Goal: Task Accomplishment & Management: Manage account settings

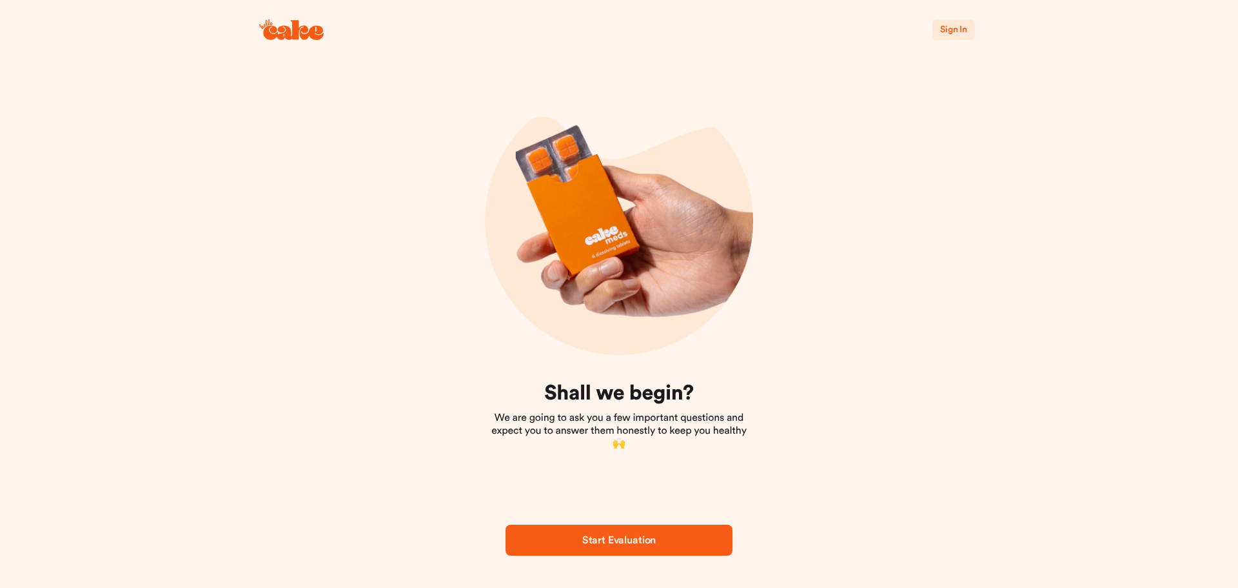
click at [958, 26] on span "Sign In" at bounding box center [953, 29] width 27 height 9
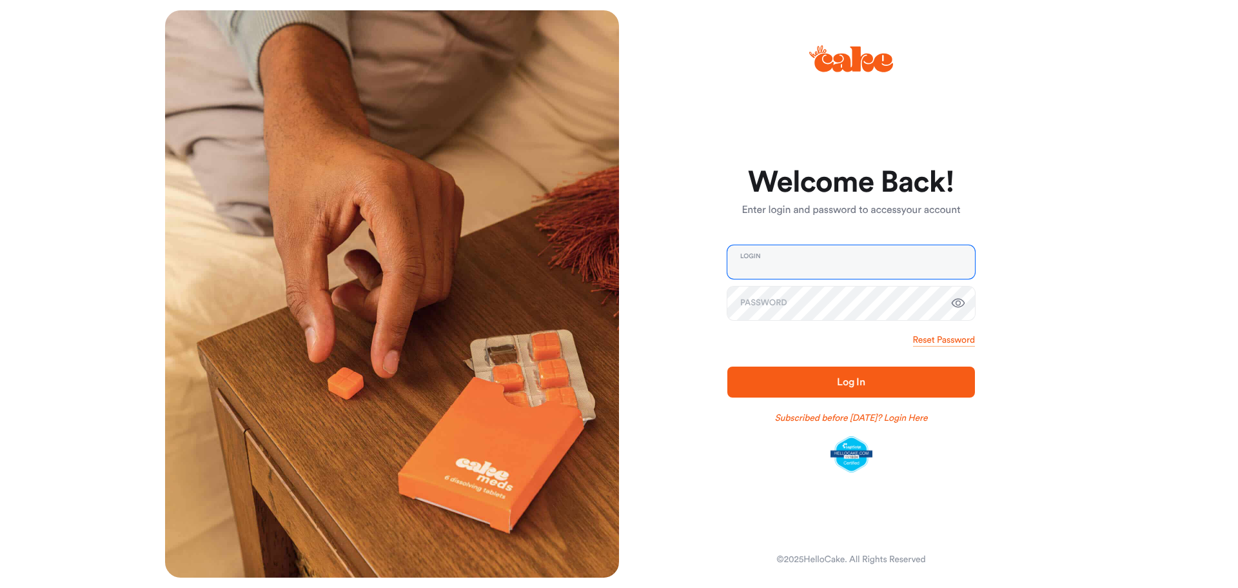
click at [863, 273] on input "email" at bounding box center [852, 262] width 248 height 34
click at [864, 271] on input "**********" at bounding box center [852, 262] width 248 height 34
type input "**********"
click at [728, 366] on button "Log In" at bounding box center [852, 381] width 248 height 31
click at [844, 379] on span "Log In" at bounding box center [851, 382] width 28 height 10
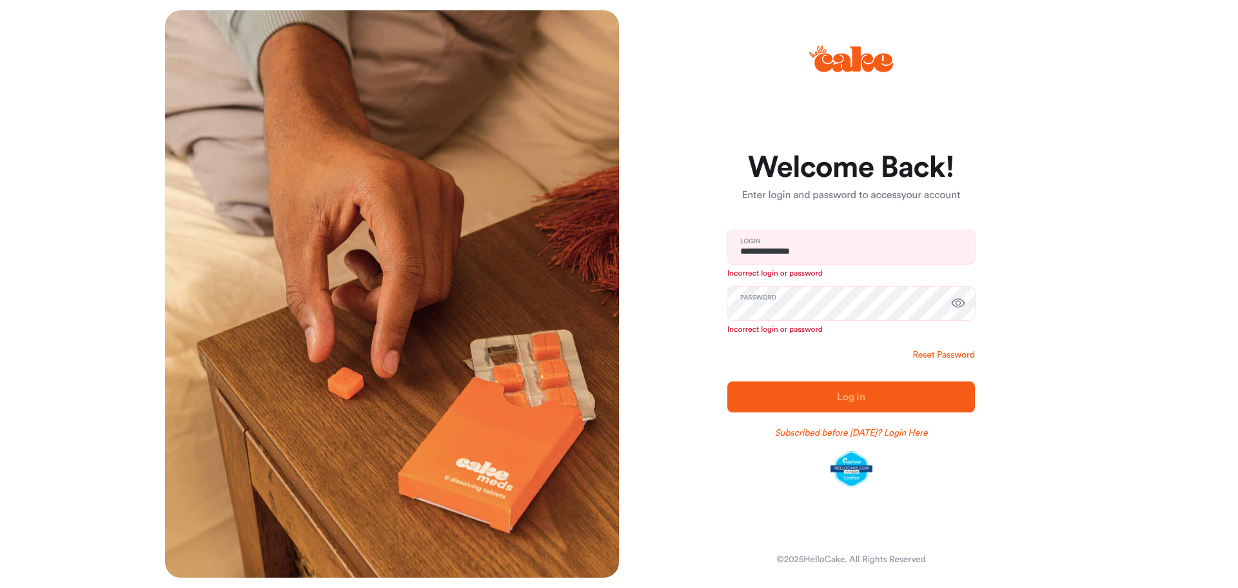
click at [952, 350] on link "Reset Password" at bounding box center [944, 354] width 62 height 13
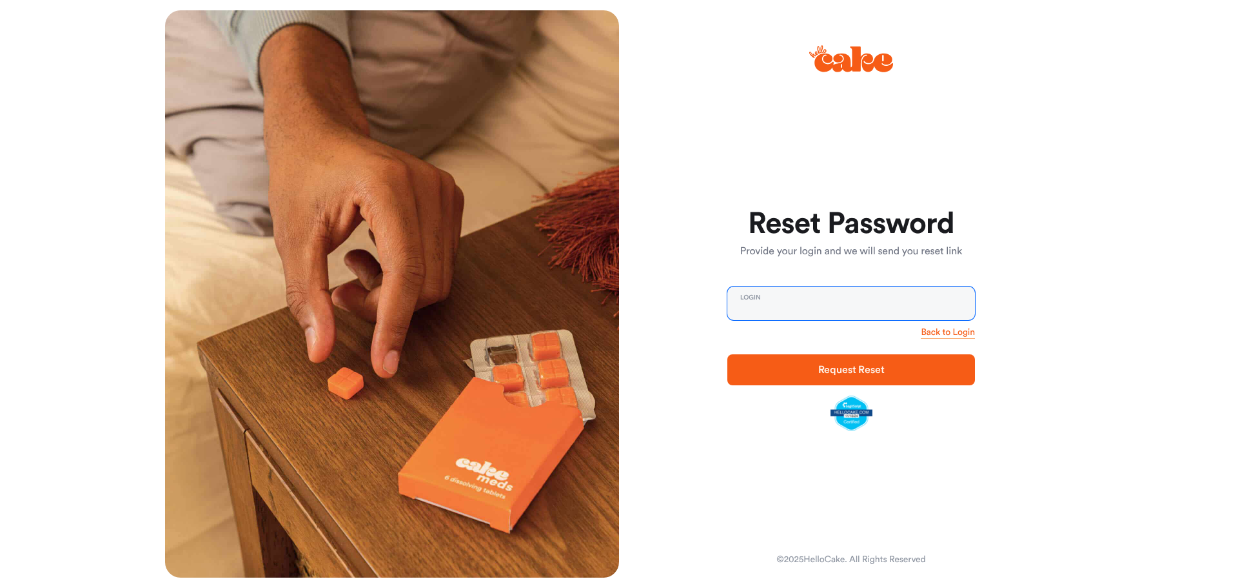
click at [863, 303] on input "email" at bounding box center [852, 303] width 248 height 34
click at [852, 312] on input "email" at bounding box center [852, 303] width 248 height 34
type input "**********"
click at [728, 354] on button "Request Reset" at bounding box center [852, 369] width 248 height 31
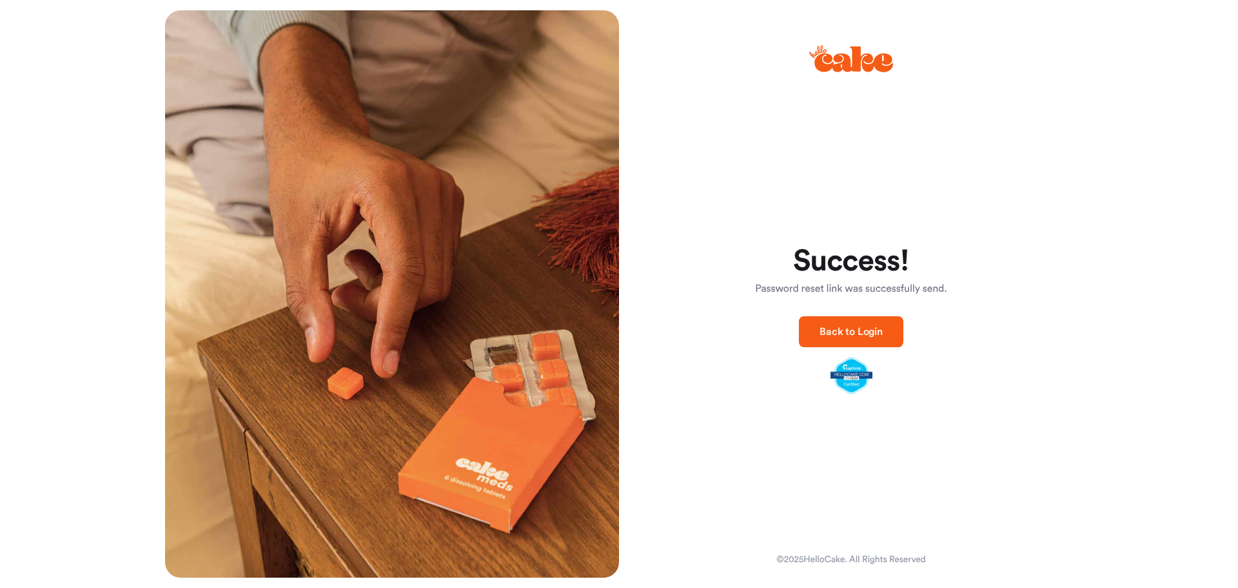
click at [876, 326] on span "Back to Login" at bounding box center [851, 331] width 63 height 10
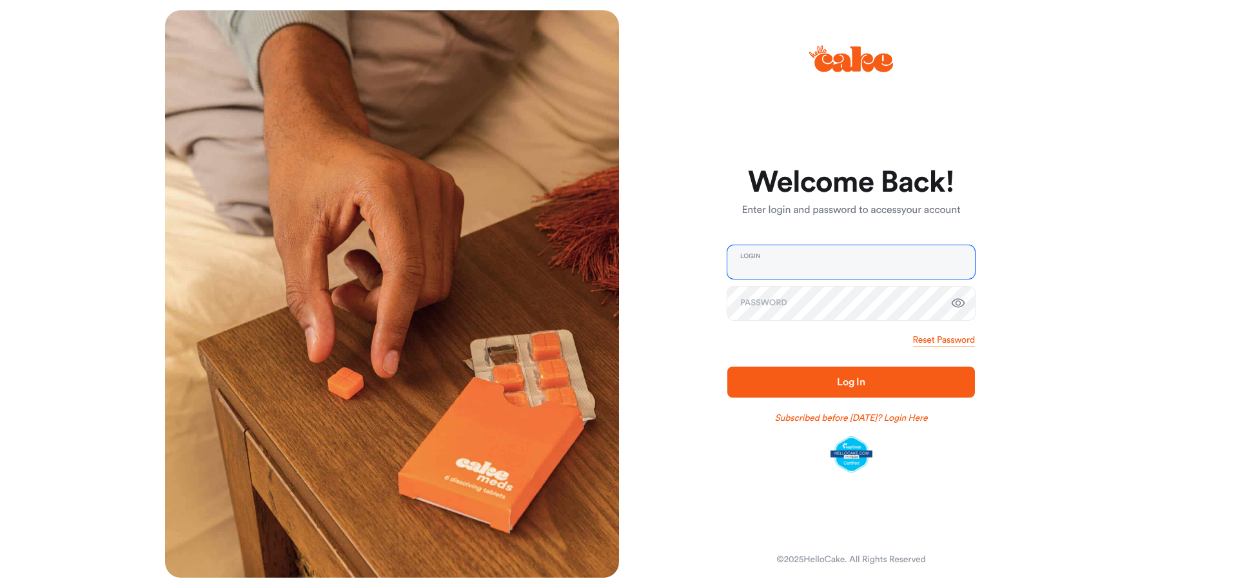
click at [821, 246] on input "email" at bounding box center [852, 262] width 248 height 34
type input "**********"
click at [869, 370] on button "Log In" at bounding box center [852, 381] width 248 height 31
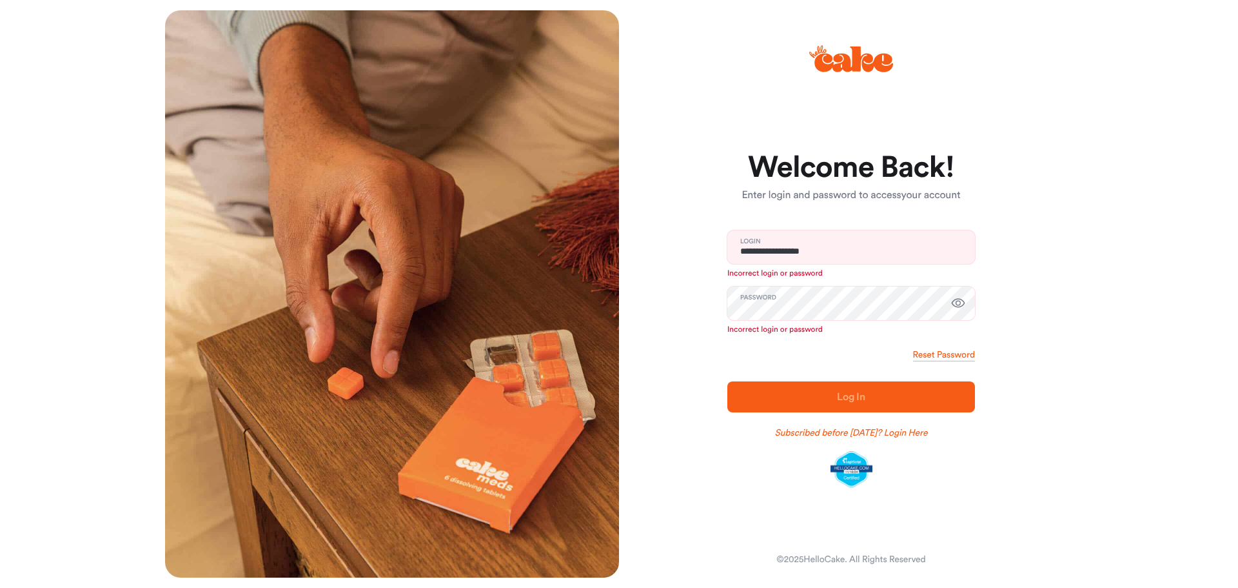
click at [962, 304] on icon "button" at bounding box center [958, 302] width 15 height 15
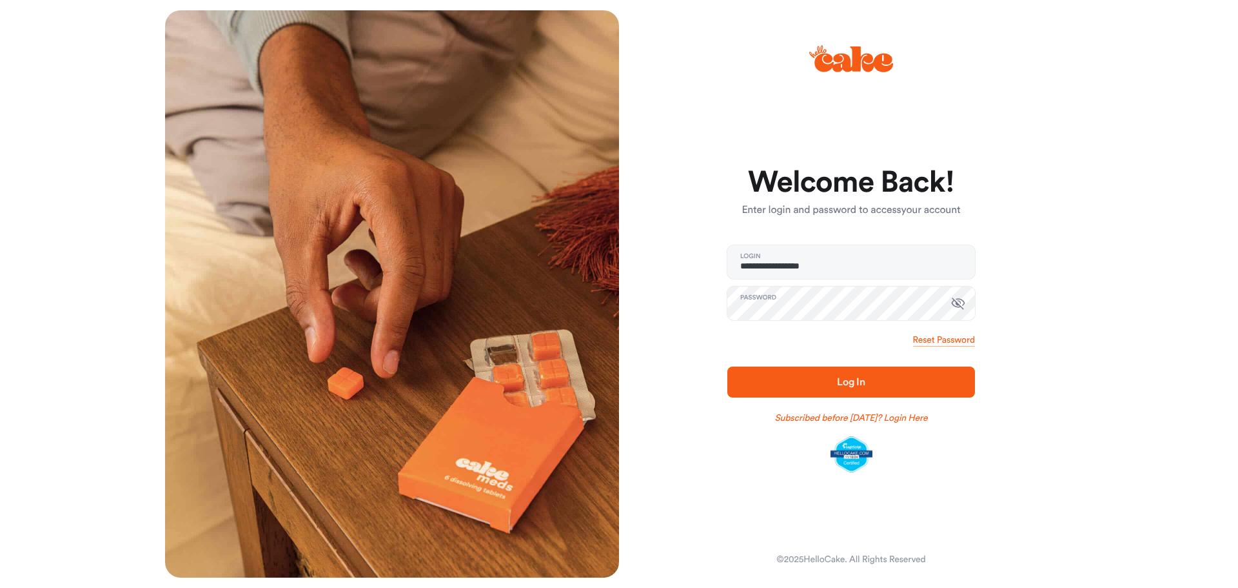
click at [876, 384] on span "Log In" at bounding box center [851, 381] width 206 height 15
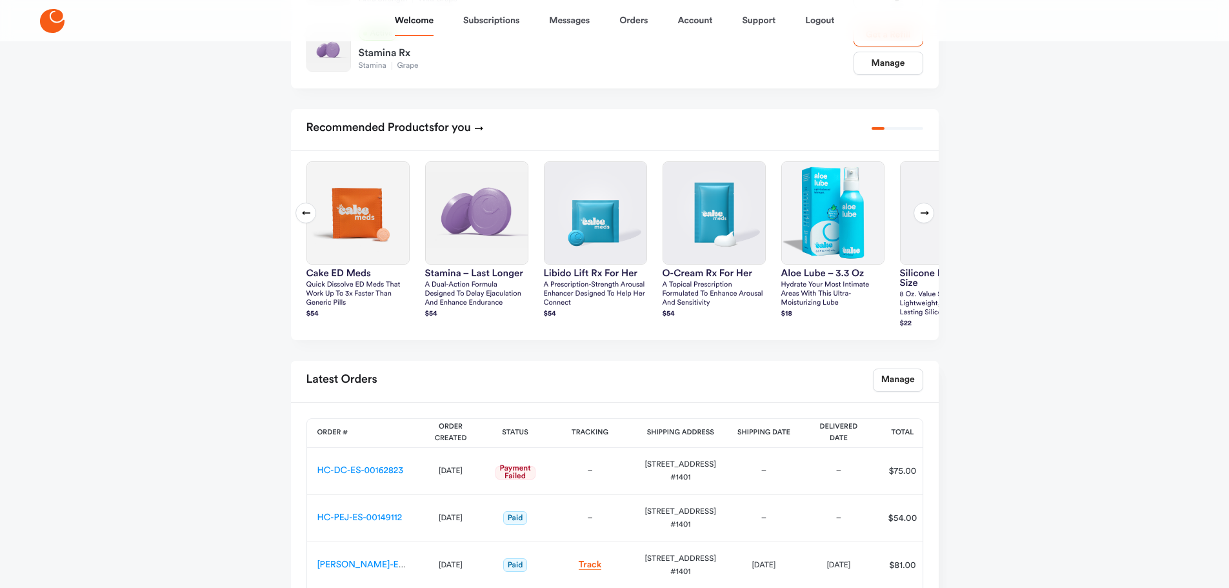
scroll to position [452, 0]
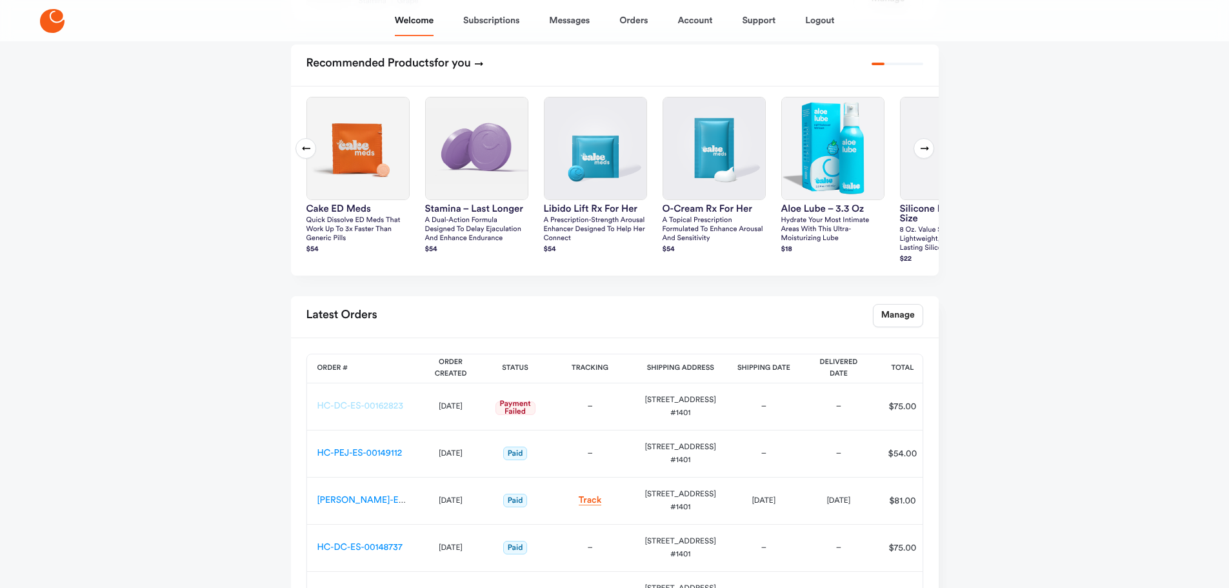
click at [390, 410] on link "HC-DC-ES-00162823" at bounding box center [360, 405] width 86 height 9
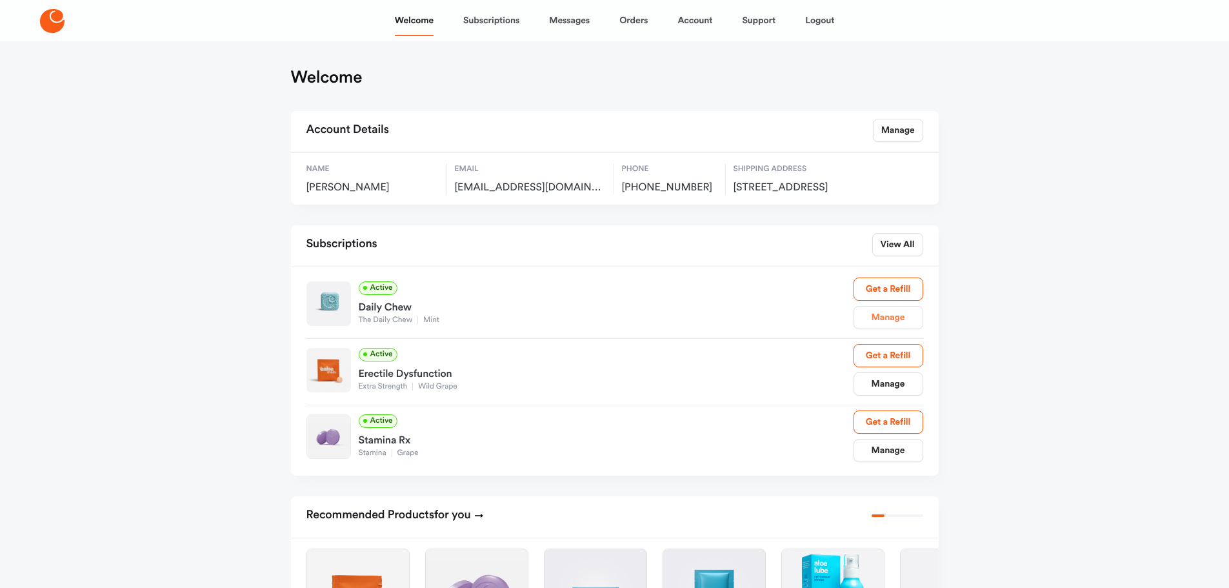
click at [889, 327] on link "Manage" at bounding box center [888, 317] width 70 height 23
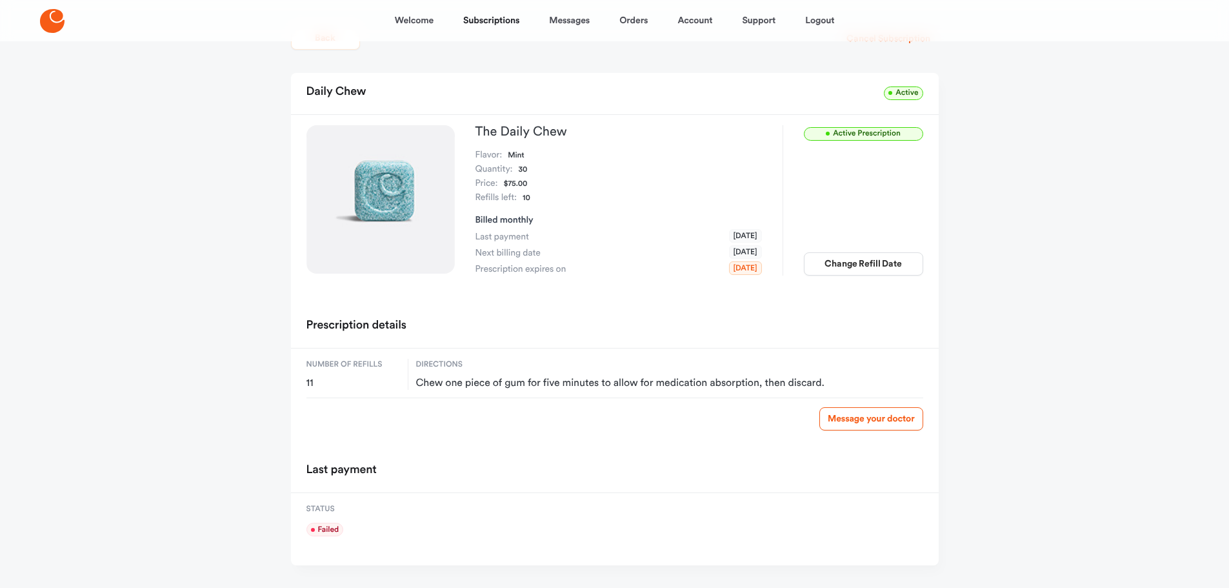
scroll to position [65, 0]
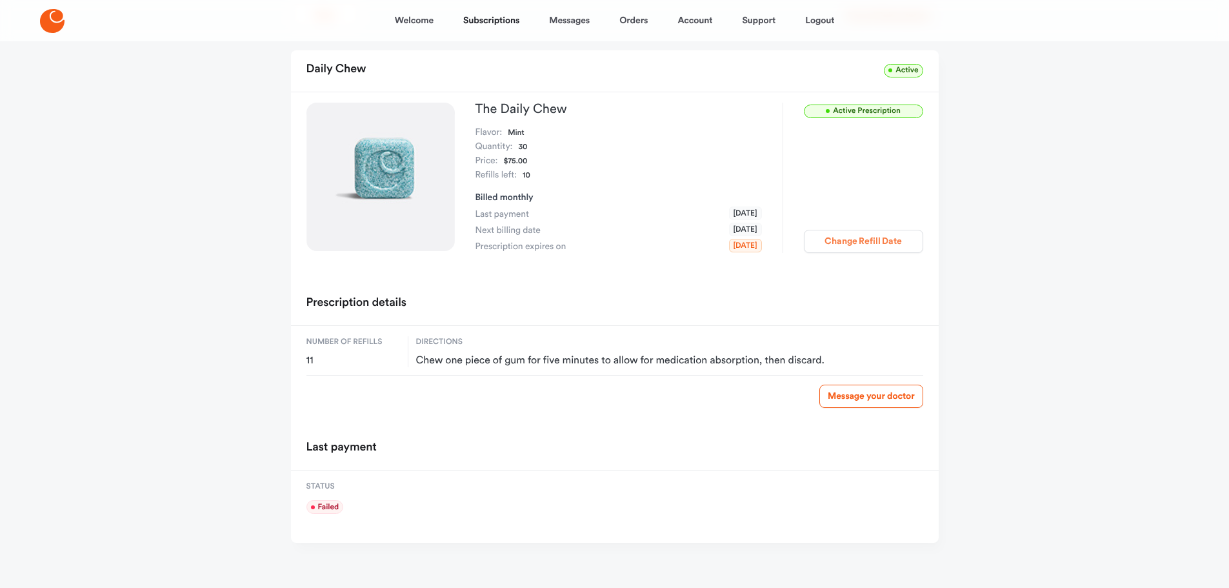
click at [859, 246] on button "Change Refill Date" at bounding box center [863, 241] width 119 height 23
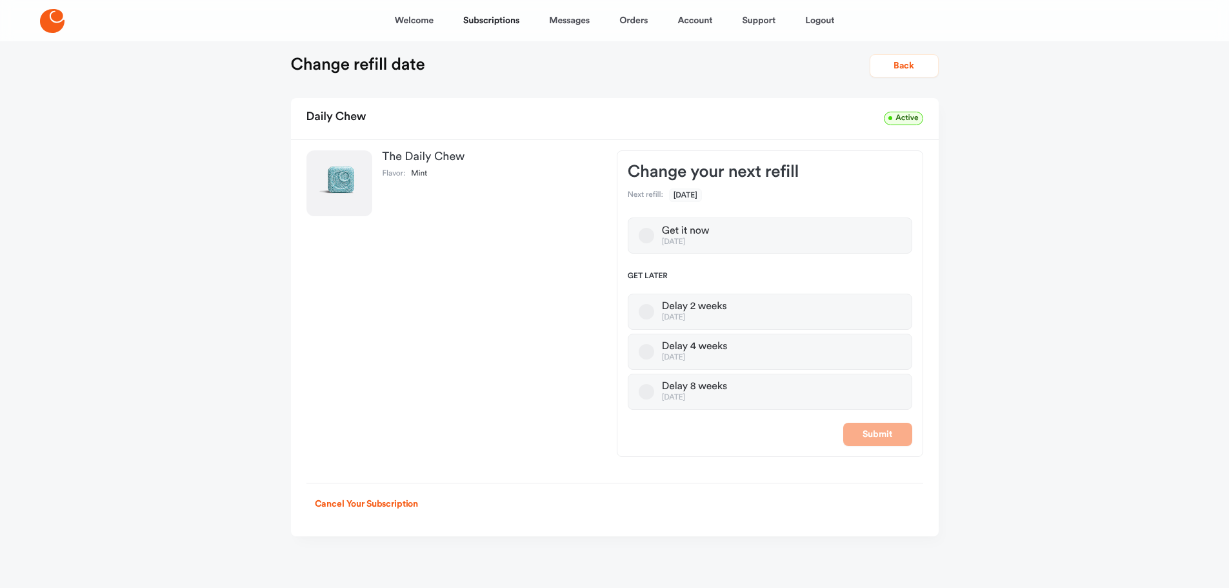
click at [730, 352] on label "Delay 4 weeks [DATE]" at bounding box center [770, 351] width 284 height 36
click at [654, 352] on button "Delay 4 weeks [DATE]" at bounding box center [646, 351] width 15 height 15
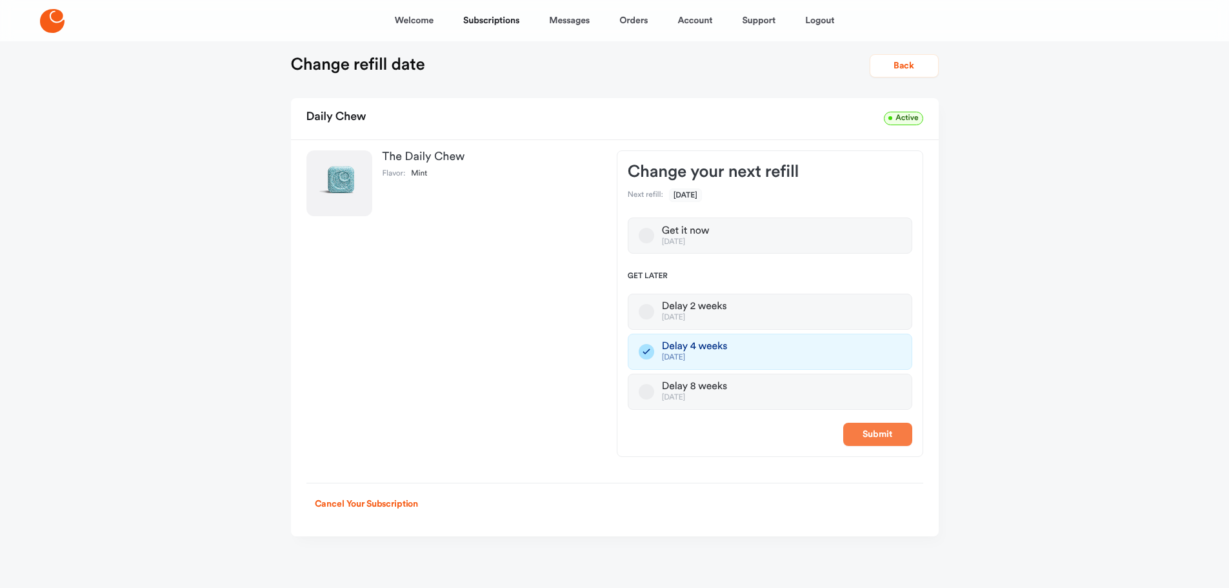
click at [867, 424] on button "Submit" at bounding box center [877, 433] width 69 height 23
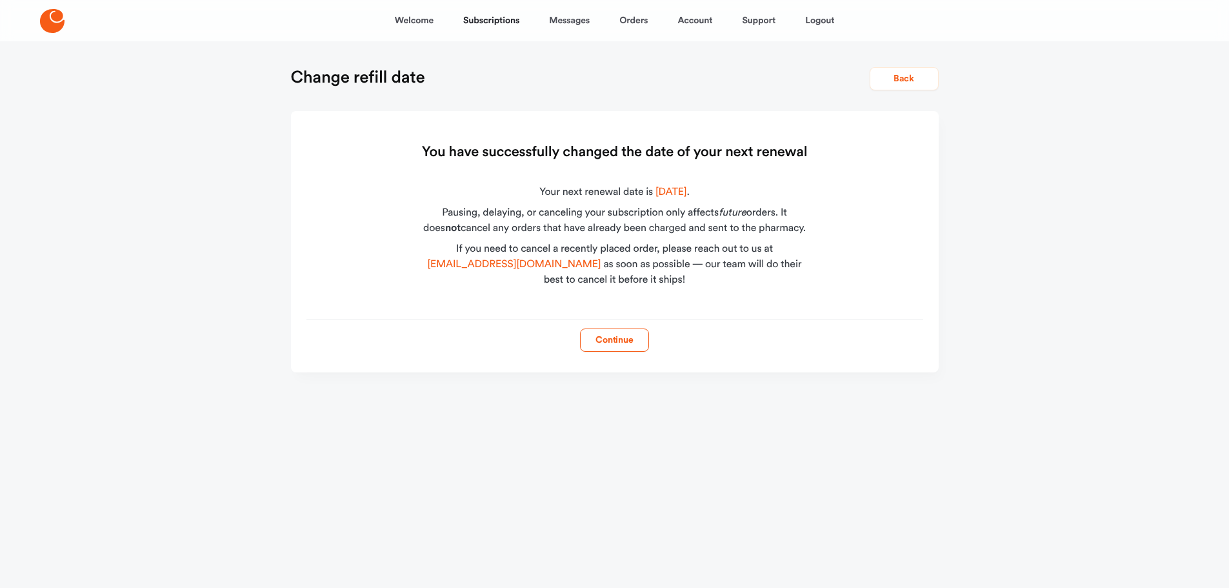
scroll to position [0, 0]
click at [614, 337] on button "Continue" at bounding box center [619, 339] width 69 height 23
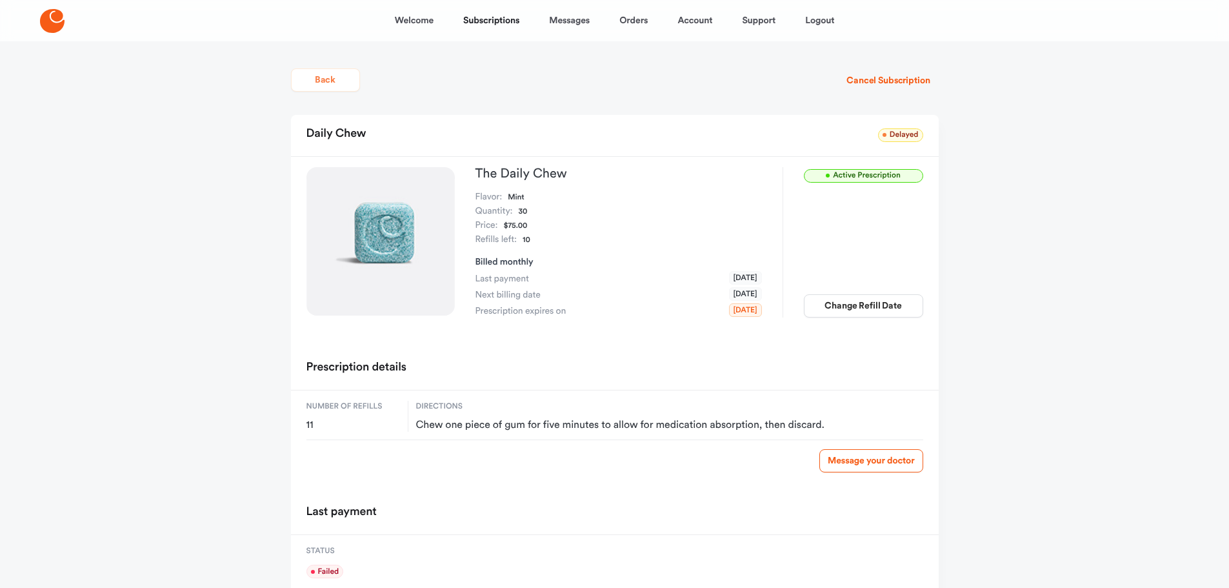
click at [311, 82] on button "Back" at bounding box center [325, 79] width 69 height 23
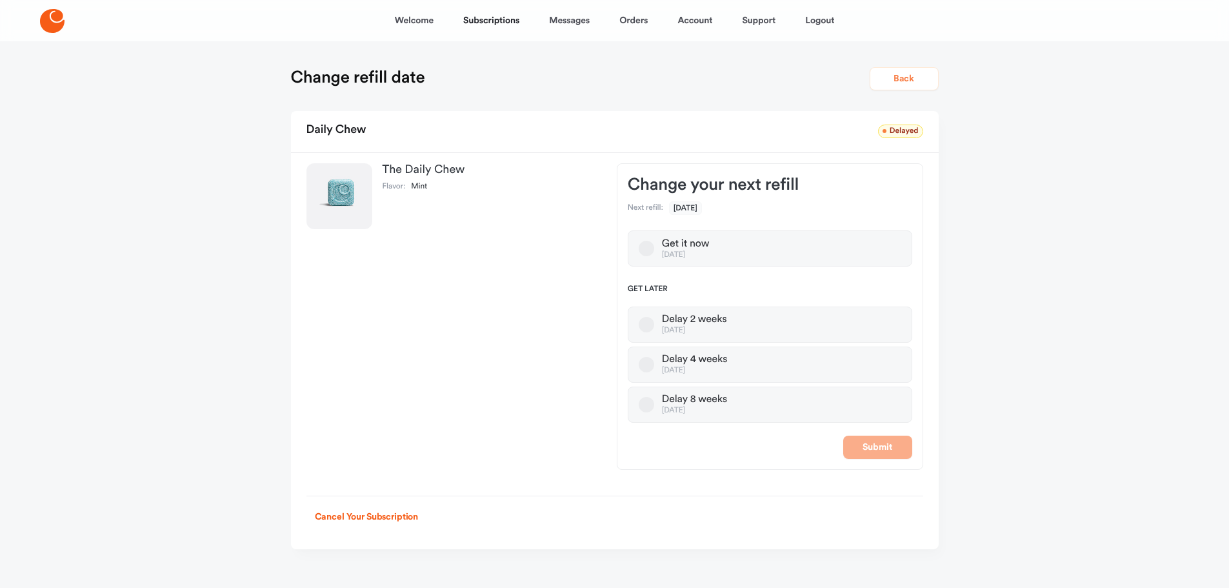
click at [922, 73] on button "Back" at bounding box center [903, 78] width 69 height 23
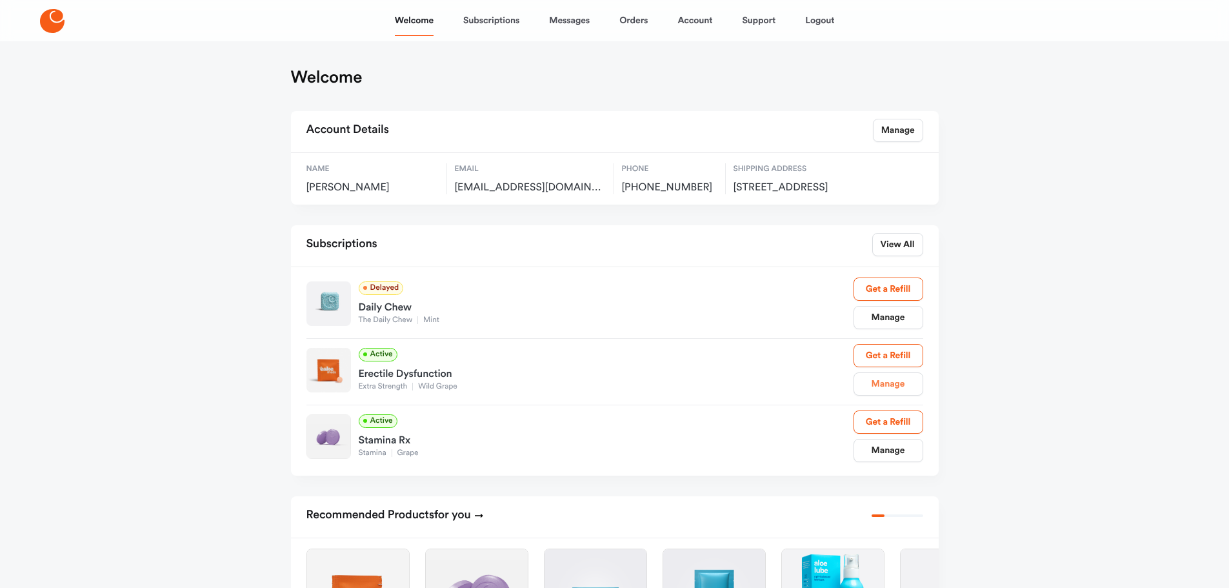
click at [886, 394] on link "Manage" at bounding box center [888, 383] width 70 height 23
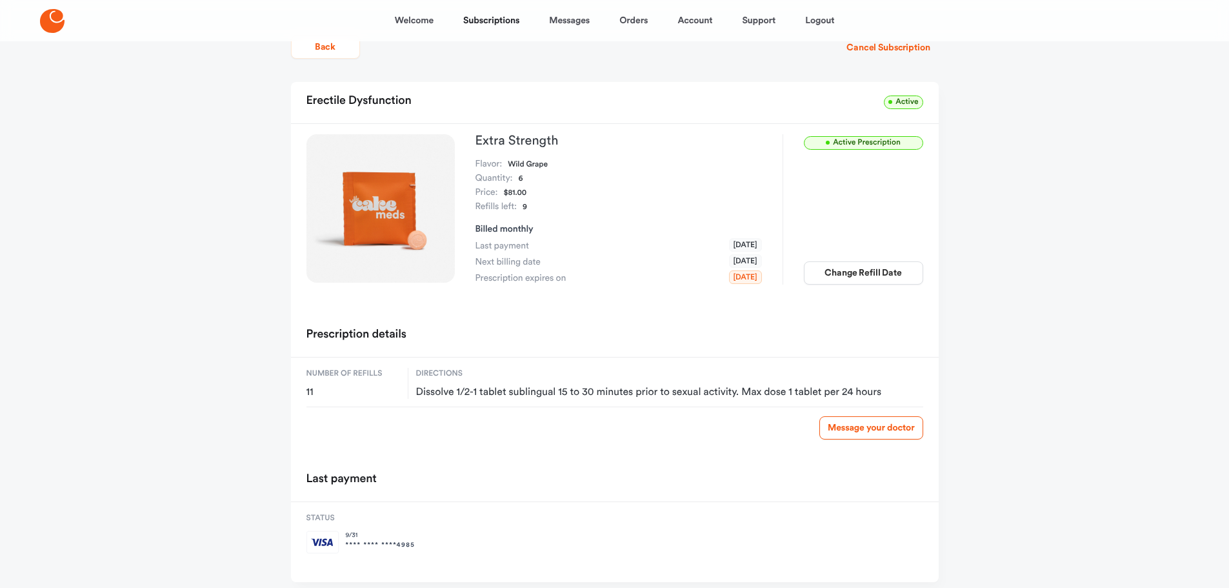
scroll to position [65, 0]
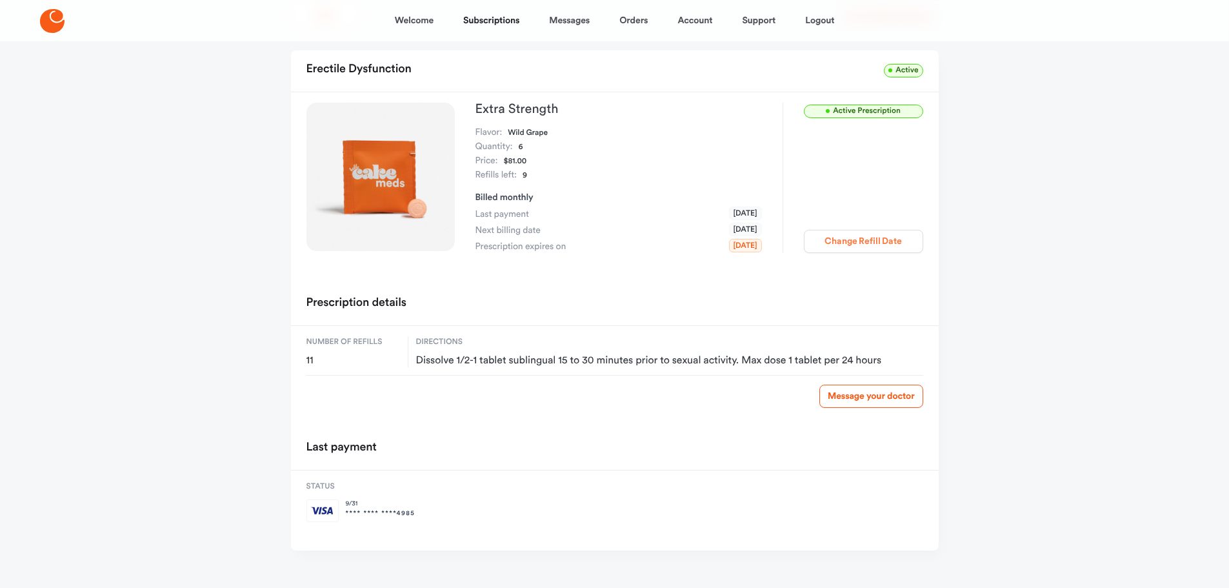
click at [875, 243] on button "Change Refill Date" at bounding box center [863, 241] width 119 height 23
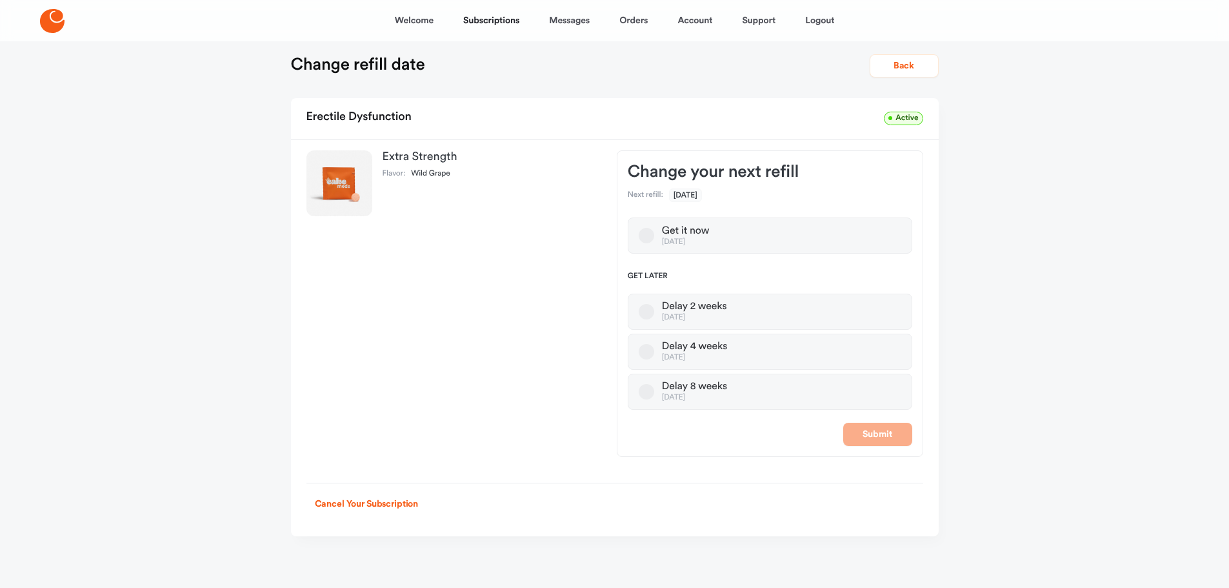
click at [653, 351] on button "Delay 4 weeks [DATE]" at bounding box center [646, 351] width 15 height 15
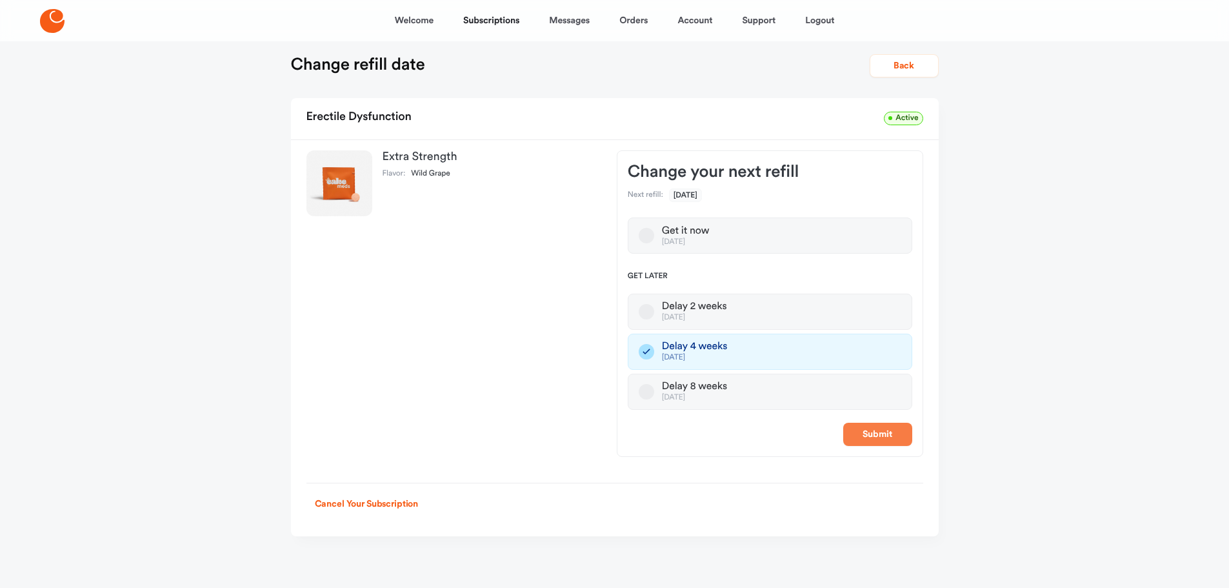
click at [868, 422] on button "Submit" at bounding box center [877, 433] width 69 height 23
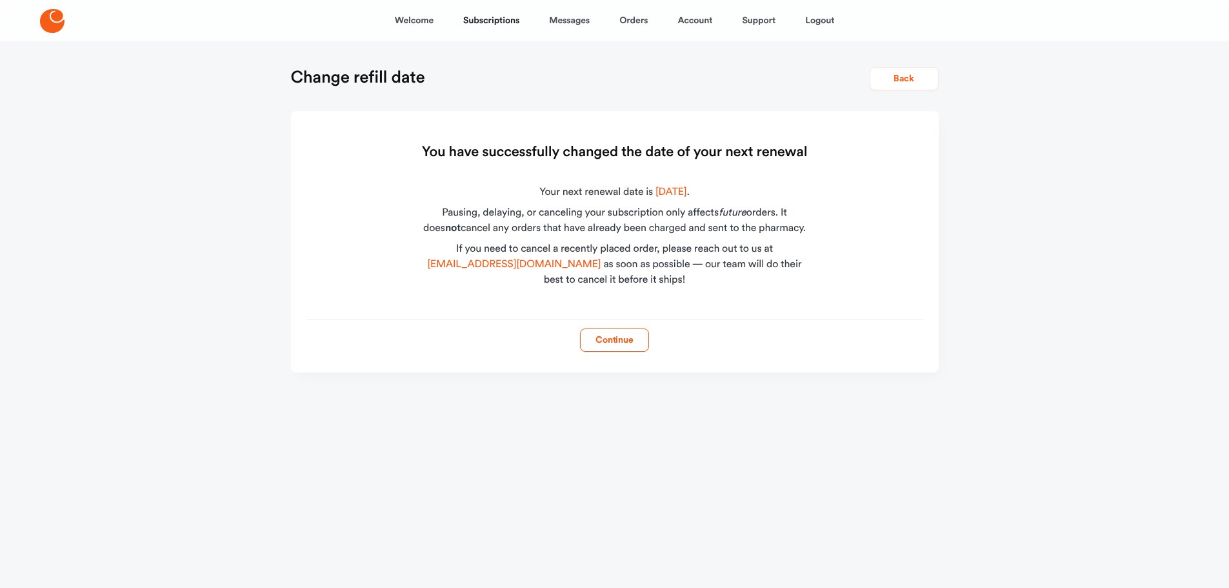
scroll to position [0, 0]
click at [619, 343] on button "Continue" at bounding box center [619, 339] width 69 height 23
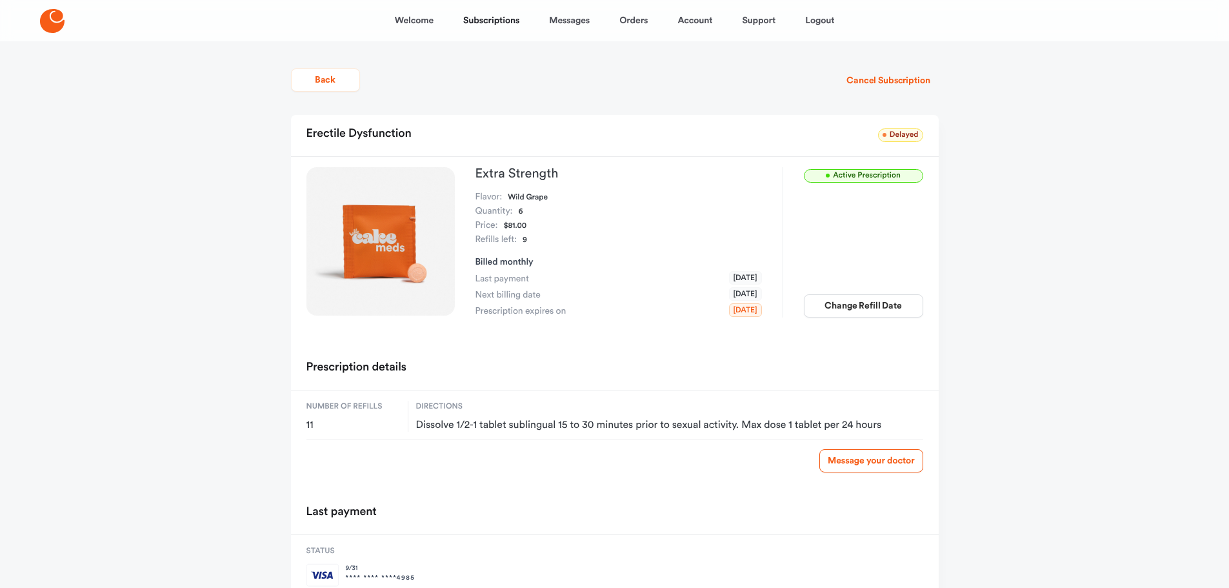
click at [287, 68] on main "Back Cancel Subscription [MEDICAL_DATA] Delayed Active Prescription Extra Stren…" at bounding box center [614, 353] width 679 height 625
click at [308, 79] on button "Back" at bounding box center [325, 79] width 69 height 23
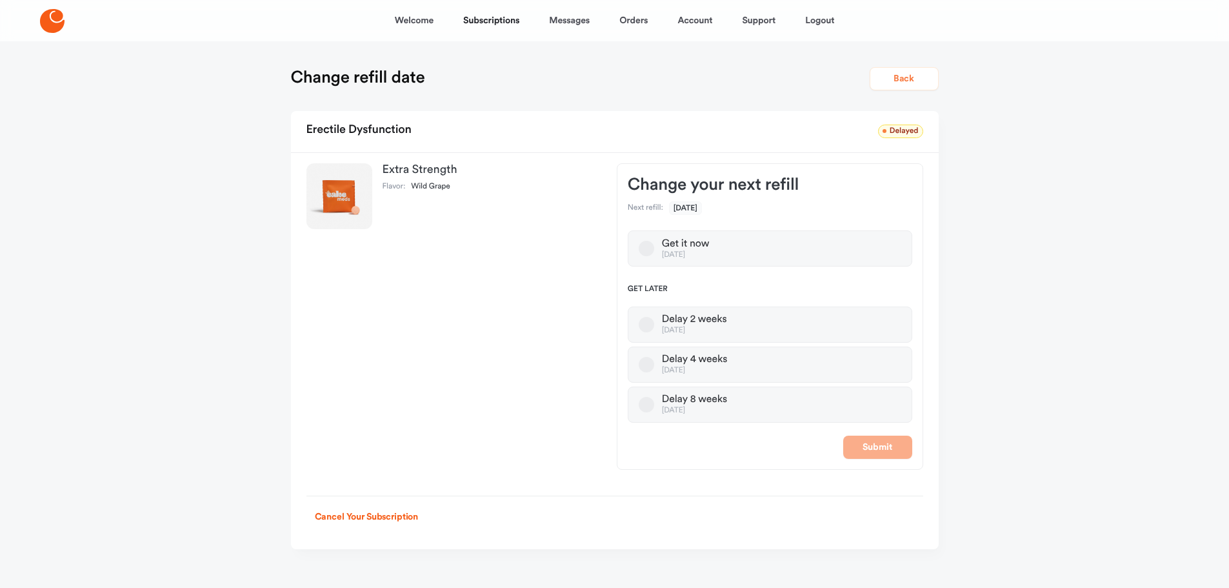
click at [897, 72] on button "Back" at bounding box center [903, 78] width 69 height 23
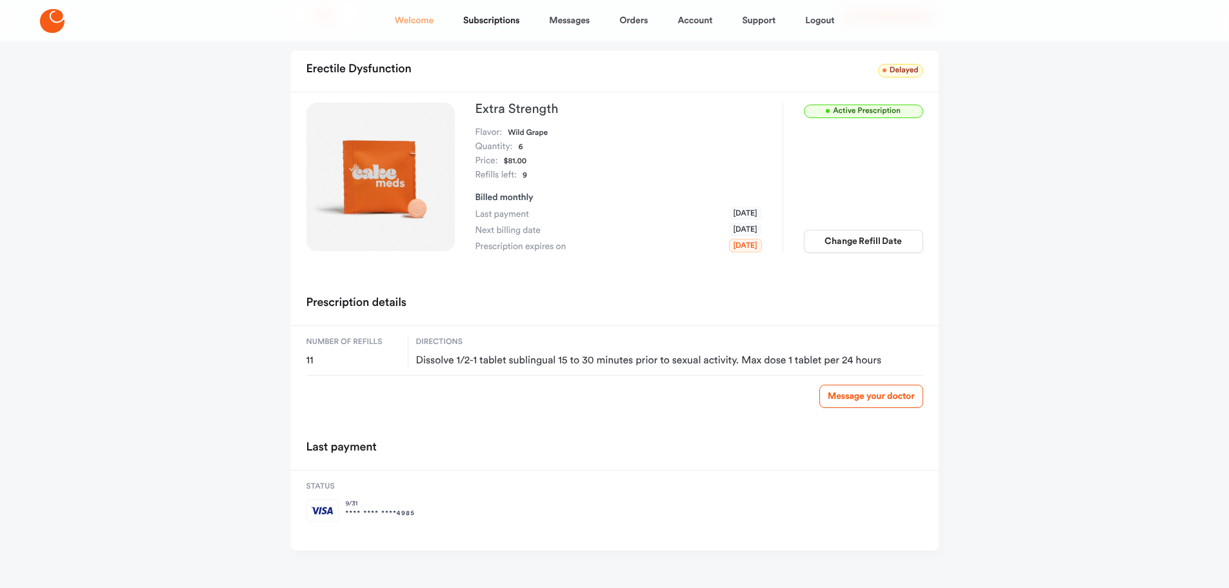
click at [424, 23] on link "Welcome" at bounding box center [414, 20] width 39 height 31
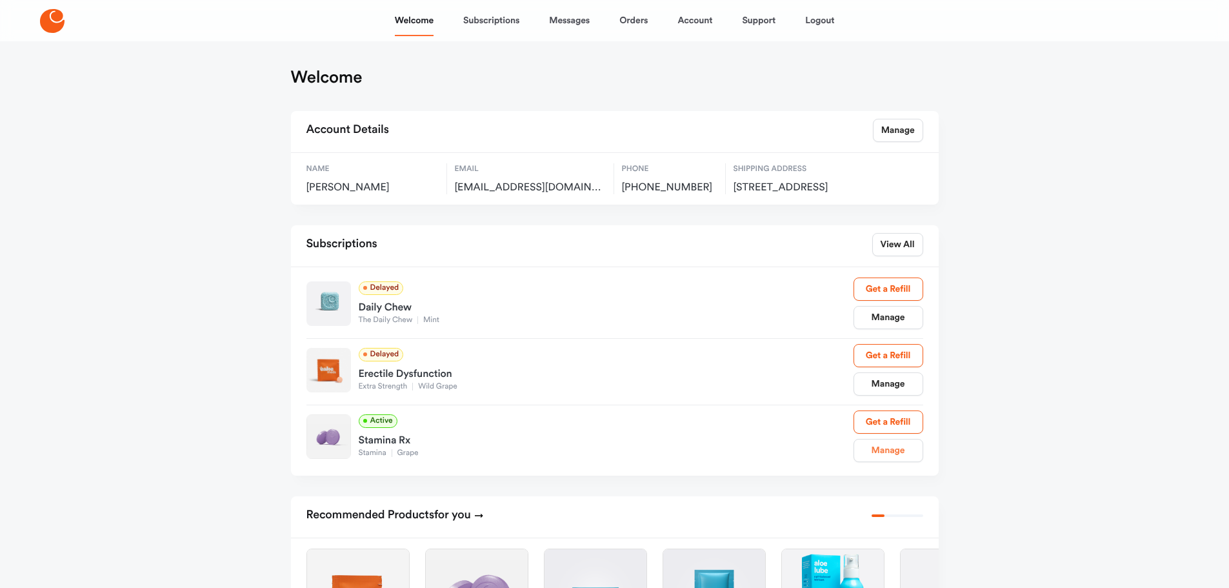
click at [892, 462] on link "Manage" at bounding box center [888, 450] width 70 height 23
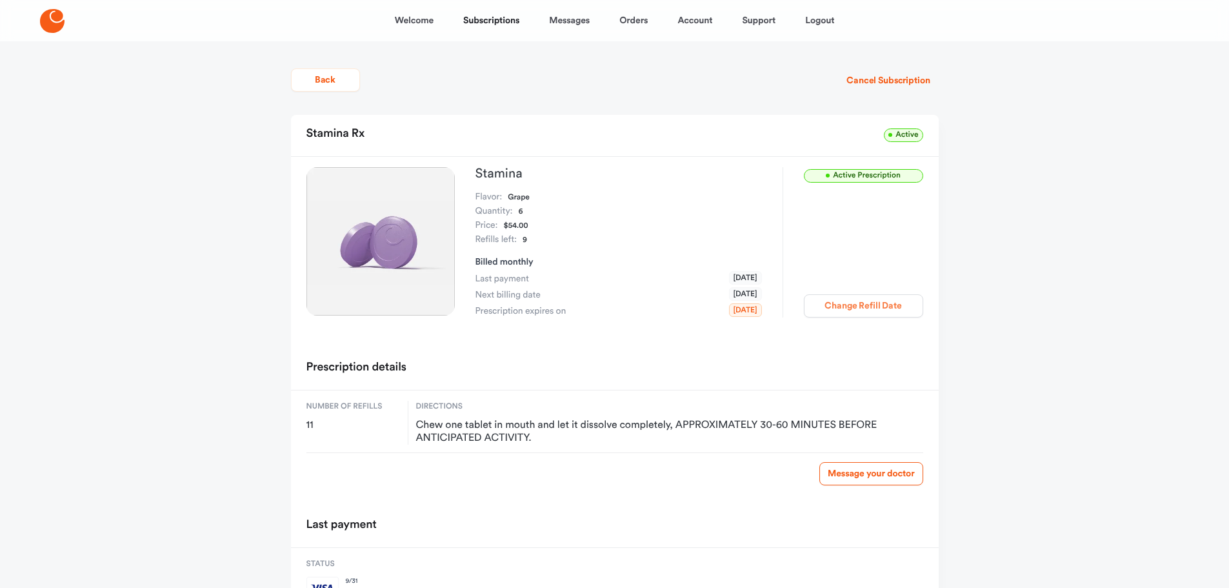
click at [838, 306] on button "Change Refill Date" at bounding box center [863, 305] width 119 height 23
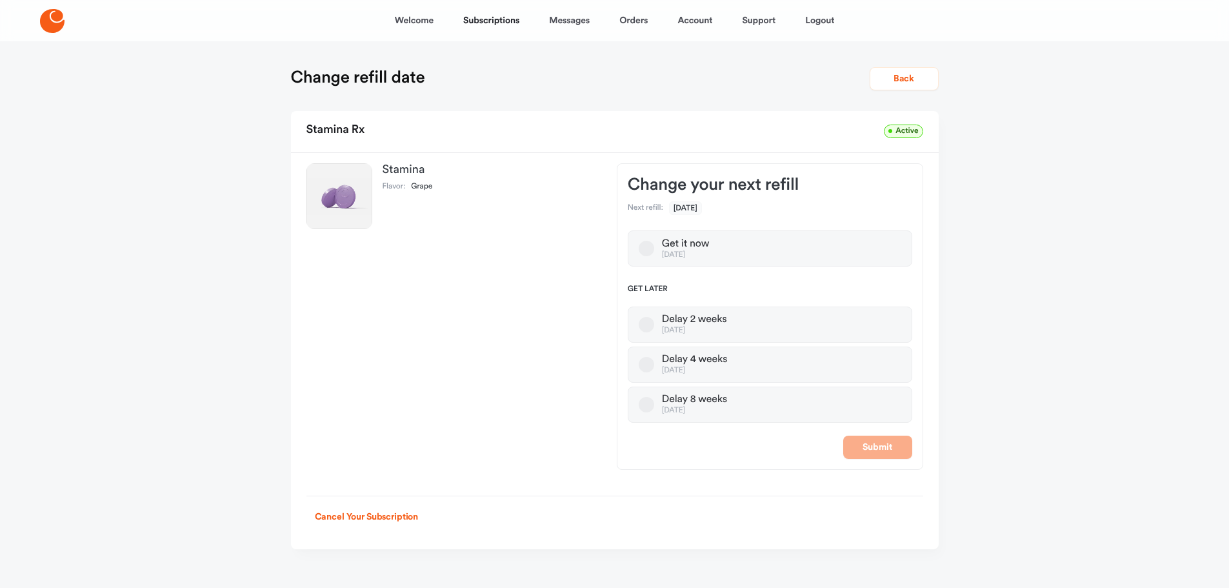
click at [660, 369] on label "Delay 4 weeks [DATE]" at bounding box center [770, 364] width 284 height 36
click at [654, 369] on button "Delay 4 weeks [DATE]" at bounding box center [646, 364] width 15 height 15
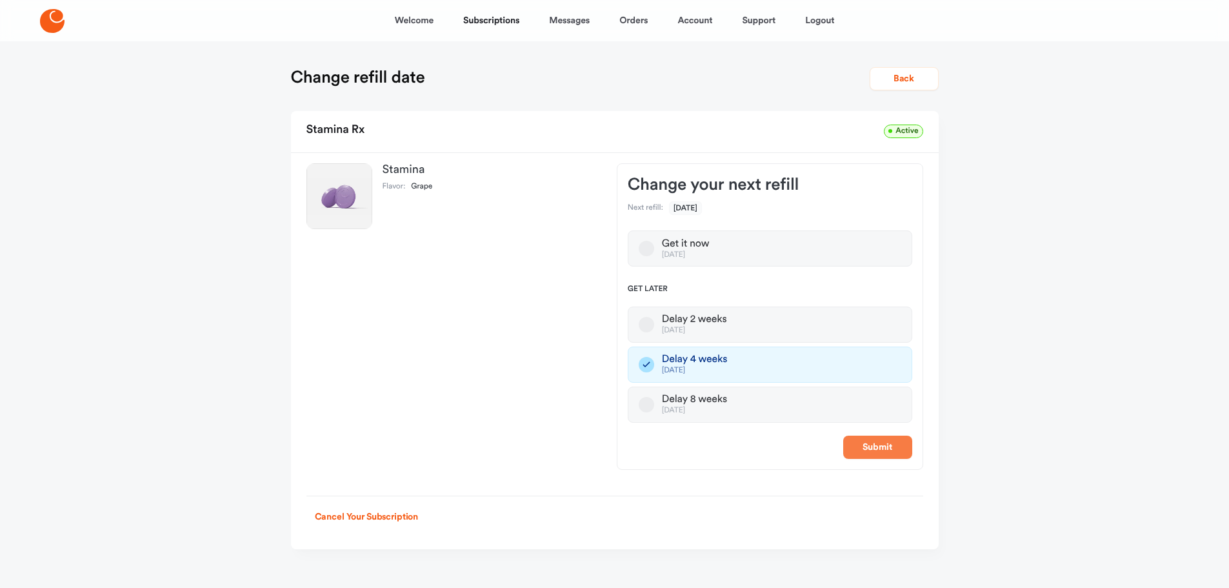
click at [886, 451] on button "Submit" at bounding box center [877, 446] width 69 height 23
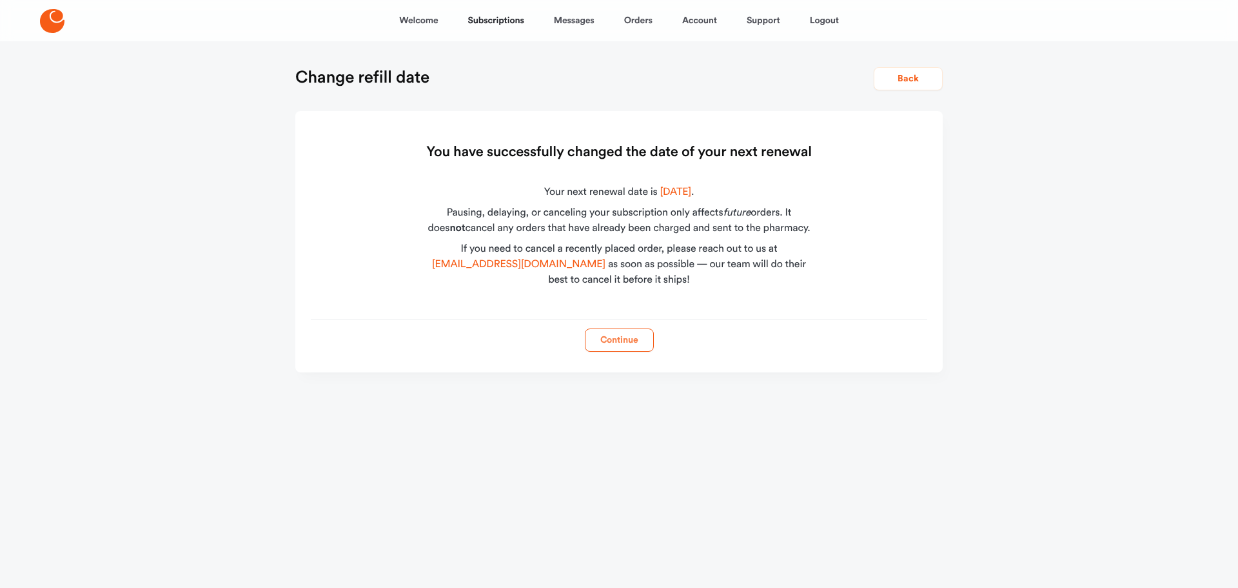
click at [627, 339] on button "Continue" at bounding box center [619, 339] width 69 height 23
